Goal: Information Seeking & Learning: Learn about a topic

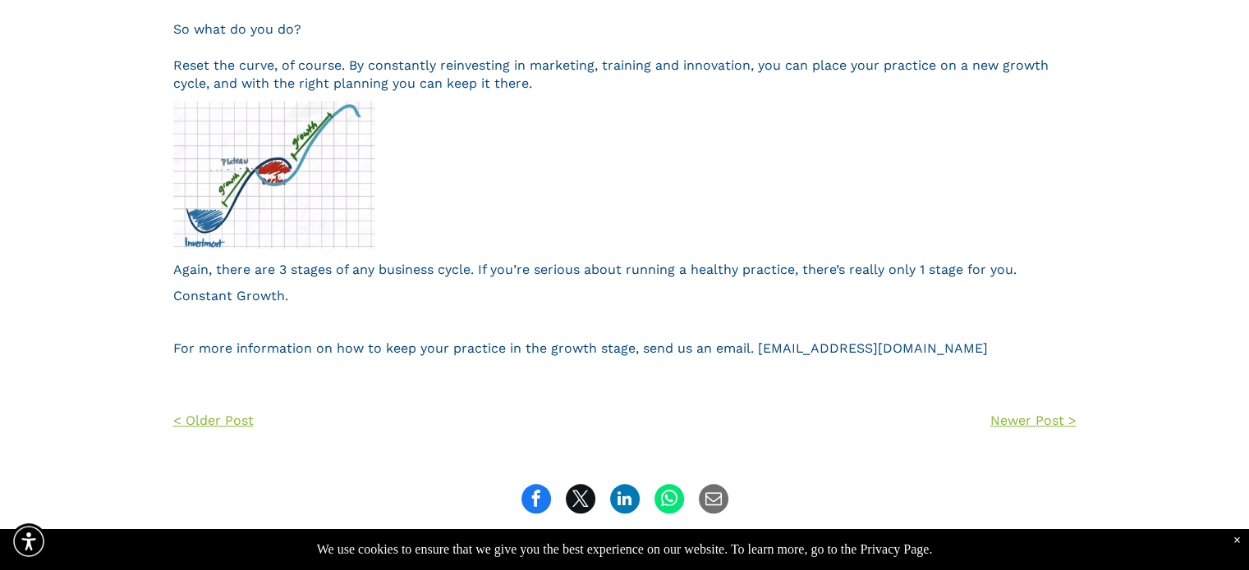
scroll to position [1177, 0]
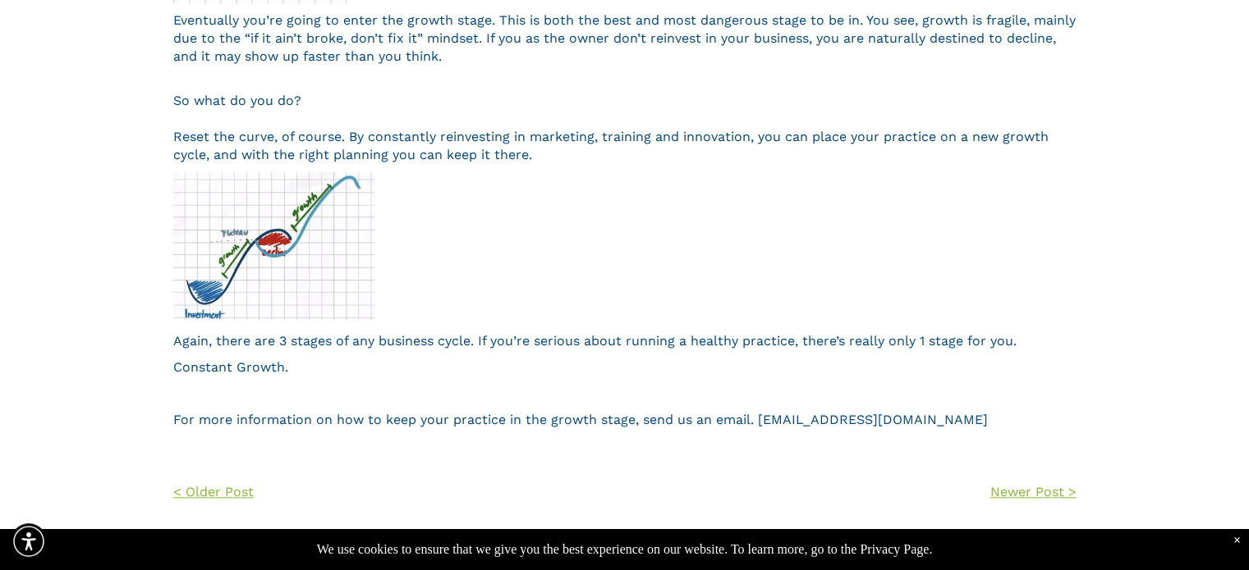
click at [323, 239] on img at bounding box center [274, 245] width 202 height 147
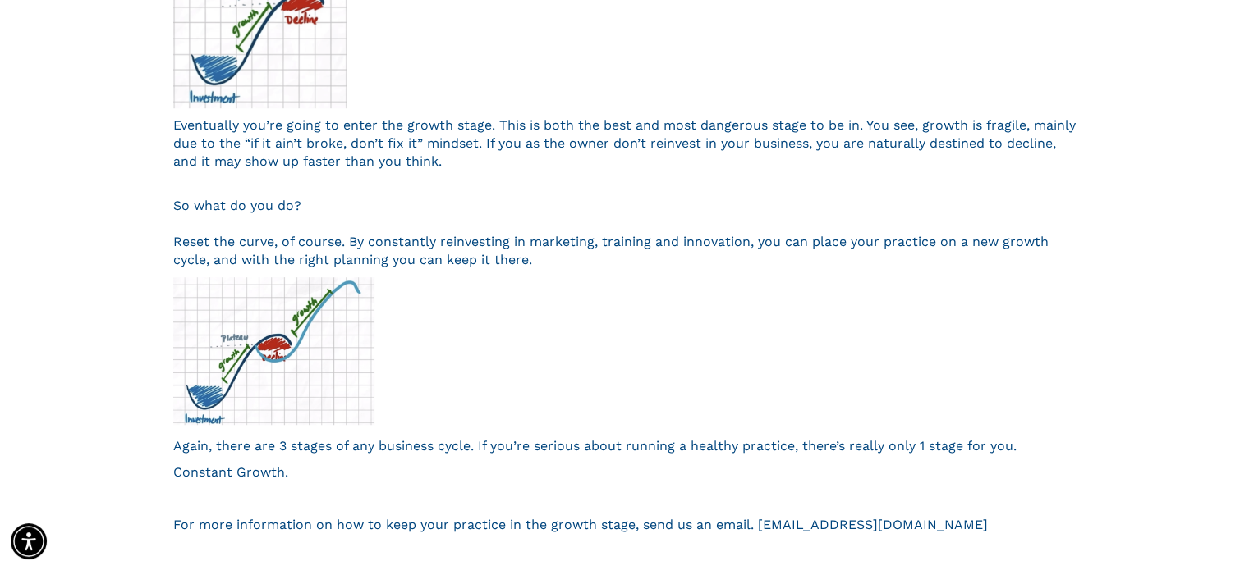
scroll to position [1139, 0]
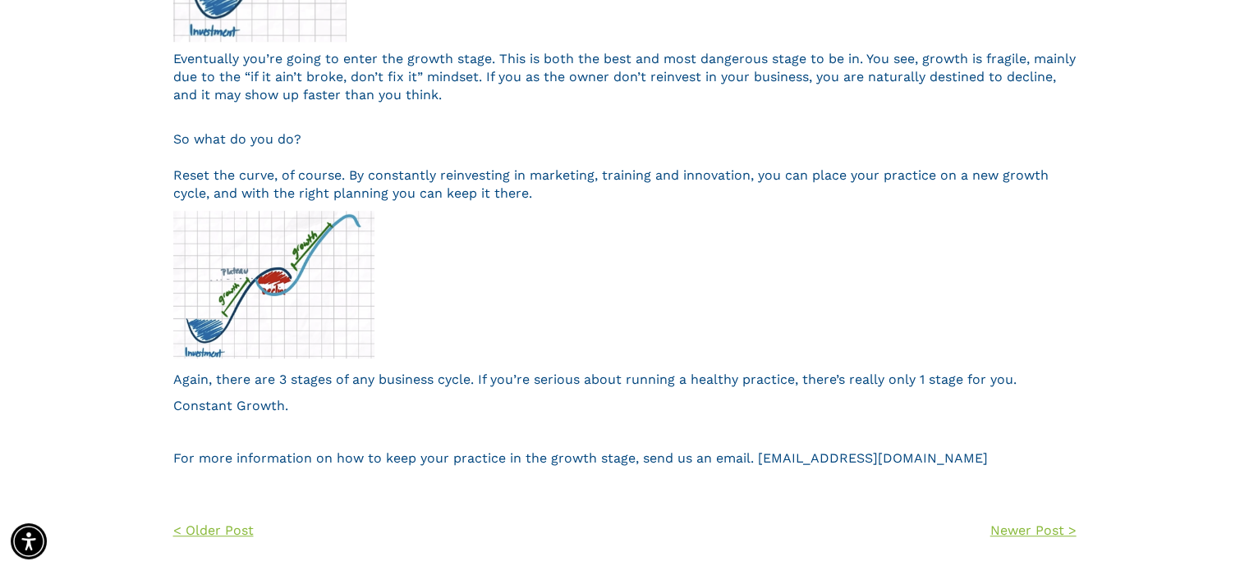
drag, startPoint x: 1182, startPoint y: 6, endPoint x: 1157, endPoint y: 182, distance: 178.2
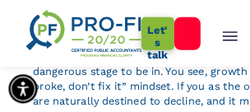
scroll to position [1138, 0]
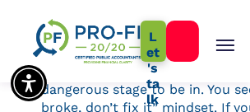
drag, startPoint x: 1197, startPoint y: 0, endPoint x: 183, endPoint y: 16, distance: 1013.9
click at [183, 16] on div at bounding box center [175, 40] width 18 height 57
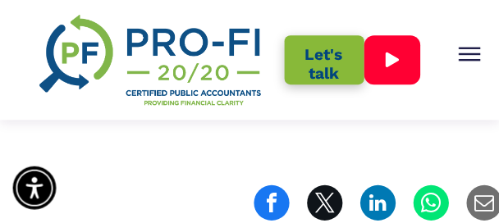
scroll to position [1652, 0]
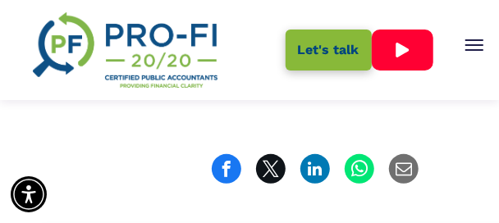
drag, startPoint x: 251, startPoint y: 2, endPoint x: 344, endPoint y: 122, distance: 152.2
click at [344, 117] on link "Newer Post >" at bounding box center [452, 91] width 274 height 53
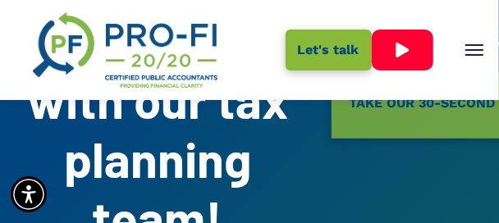
scroll to position [5010, 0]
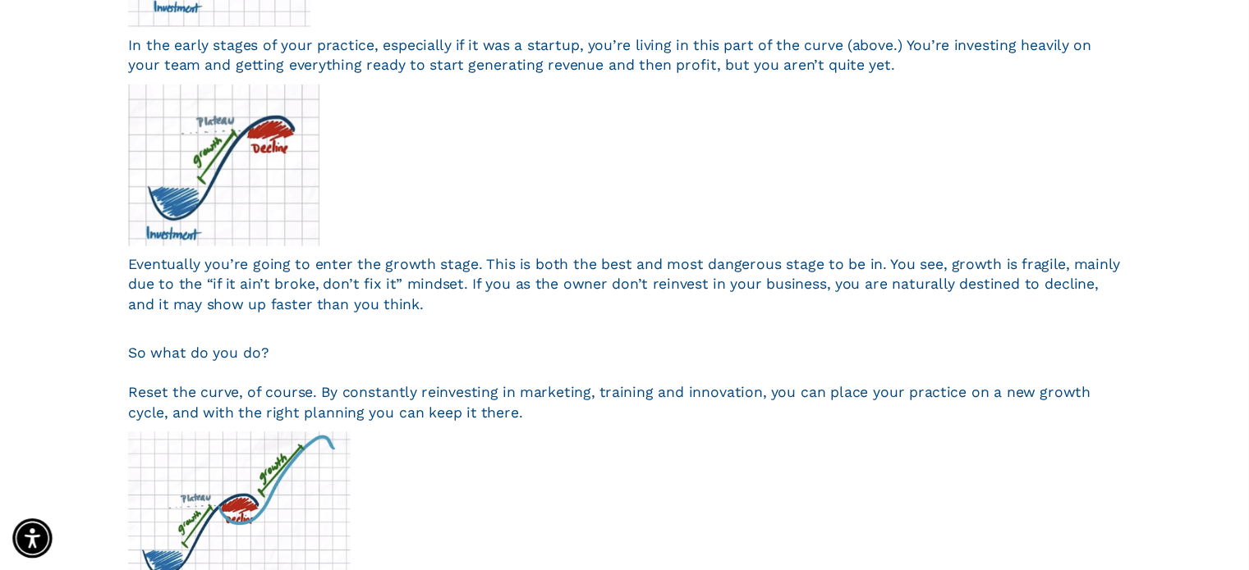
scroll to position [965, 0]
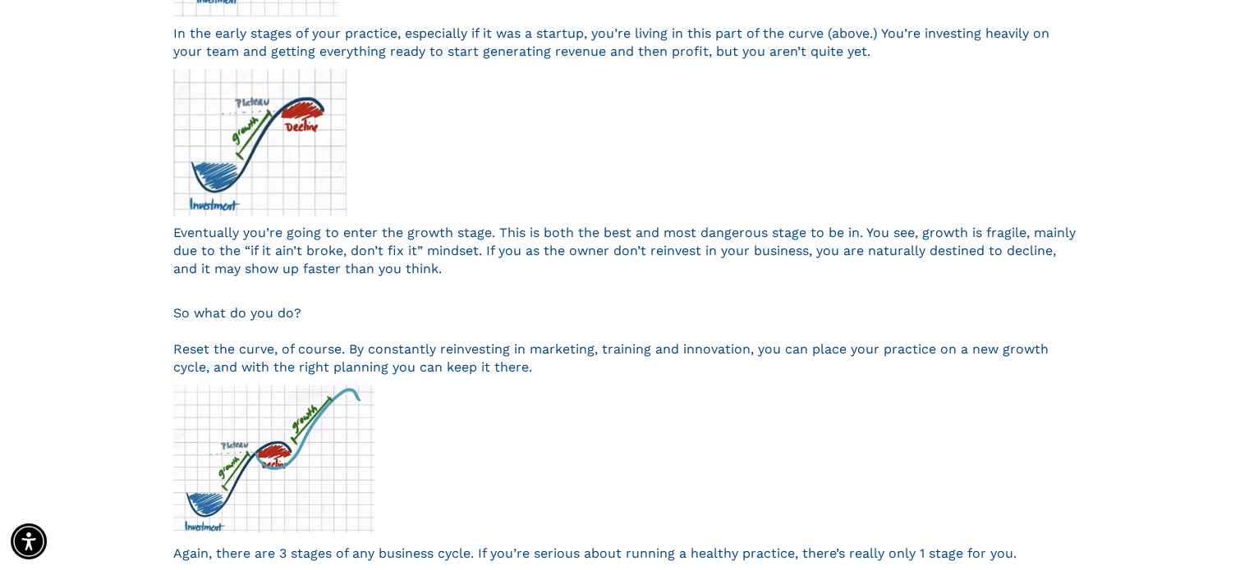
drag, startPoint x: 328, startPoint y: 190, endPoint x: 928, endPoint y: 140, distance: 602.1
click at [498, 140] on div "There's only one stage to be in. Here's how to make it happen. As with any busi…" at bounding box center [624, 39] width 903 height 1228
